Goal: Task Accomplishment & Management: Manage account settings

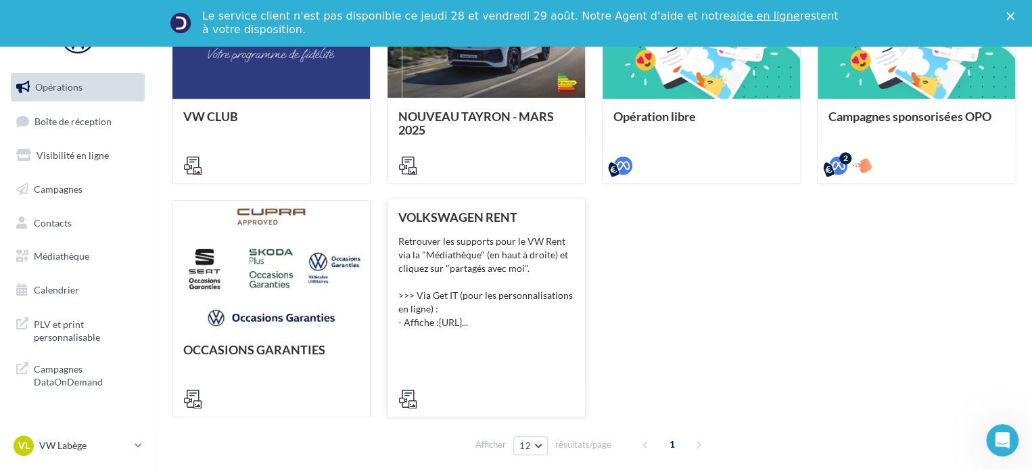
scroll to position [474, 0]
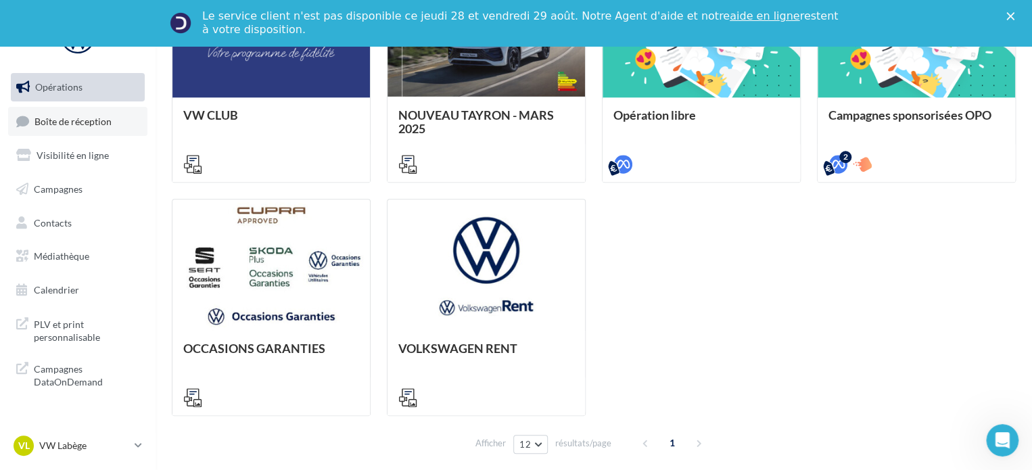
click at [85, 113] on link "Boîte de réception" at bounding box center [77, 121] width 139 height 29
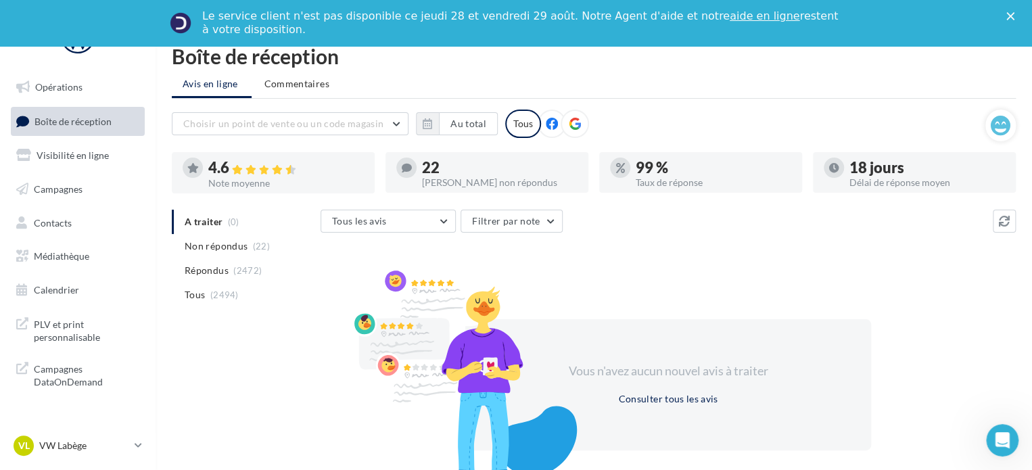
drag, startPoint x: 230, startPoint y: 244, endPoint x: 250, endPoint y: 242, distance: 20.5
click at [230, 245] on span "Non répondus" at bounding box center [216, 247] width 63 height 14
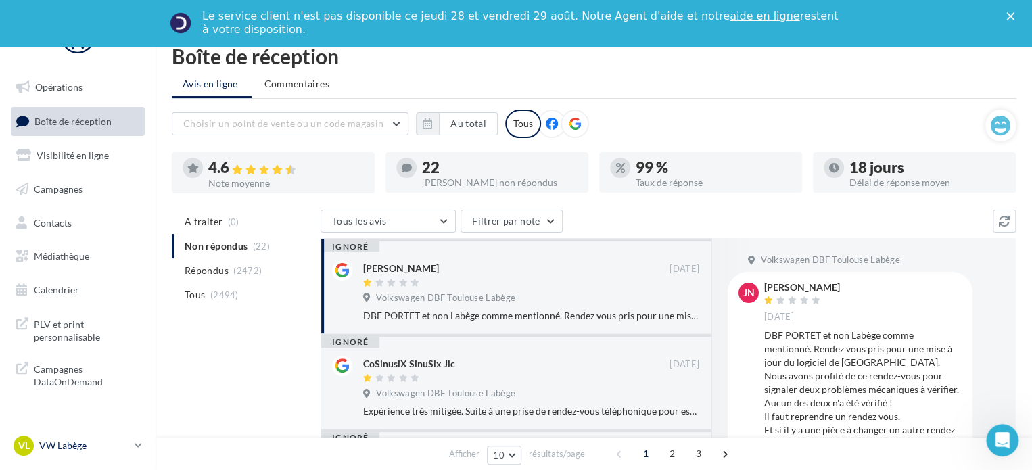
click at [113, 448] on p "VW Labège" at bounding box center [84, 446] width 90 height 14
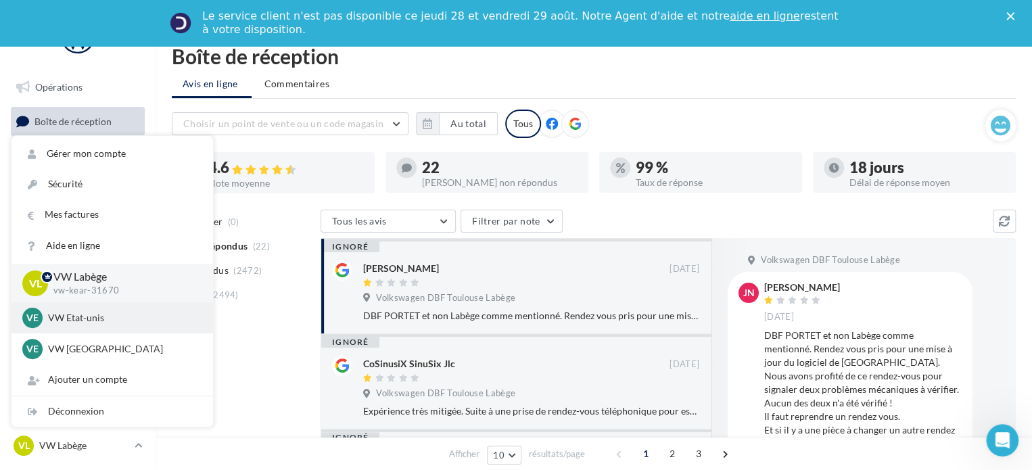
click at [110, 317] on p "VW Etat-unis" at bounding box center [122, 318] width 149 height 14
